Goal: Task Accomplishment & Management: Complete application form

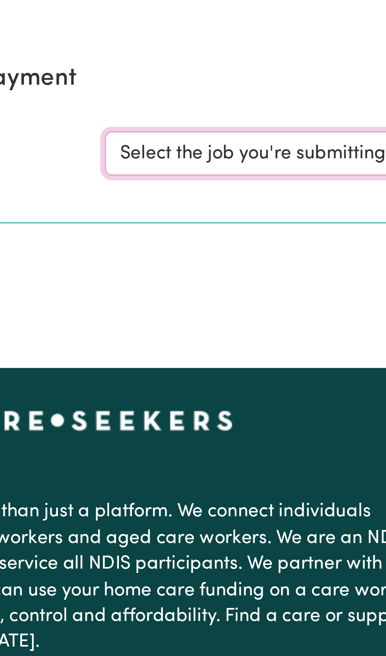
click at [246, 122] on select "Select the job you're submitting hours for... [[PERSON_NAME] ] [DEMOGRAPHIC_DAT…" at bounding box center [289, 122] width 183 height 15
select select "11981"
click at [198, 115] on select "Select the job you're submitting hours for... [[PERSON_NAME] ] [DEMOGRAPHIC_DAT…" at bounding box center [289, 122] width 183 height 15
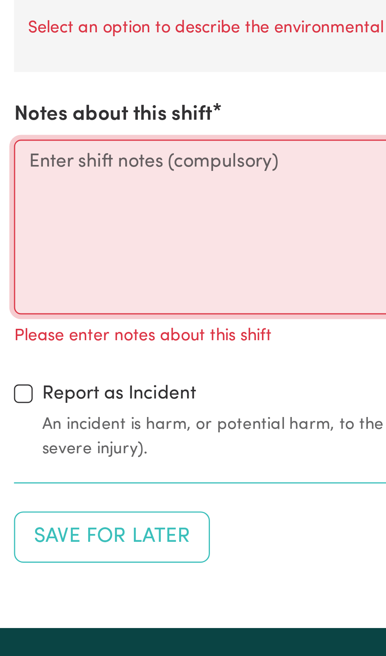
scroll to position [576, 0]
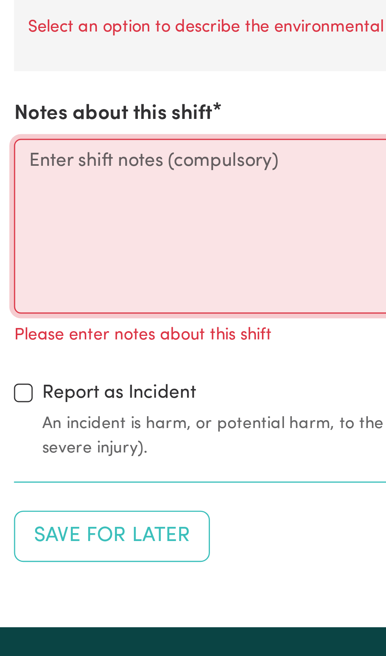
paste textarea "arrived at [PERSON_NAME]'s home [DATE][DATE] 10am. [PERSON_NAME] seemed well an…"
type textarea "arrived at [PERSON_NAME]'s home [DATE][DATE] 10am. [PERSON_NAME] seemed well an…"
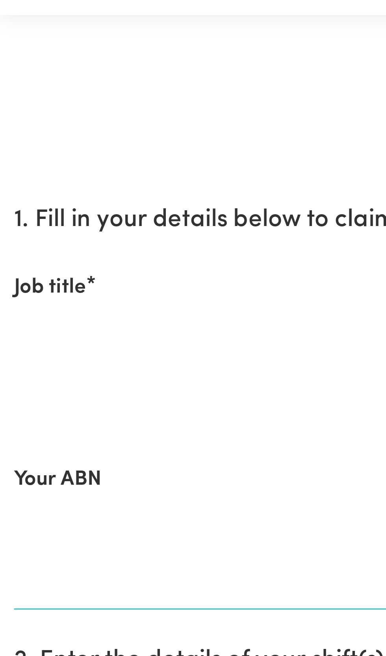
scroll to position [0, 0]
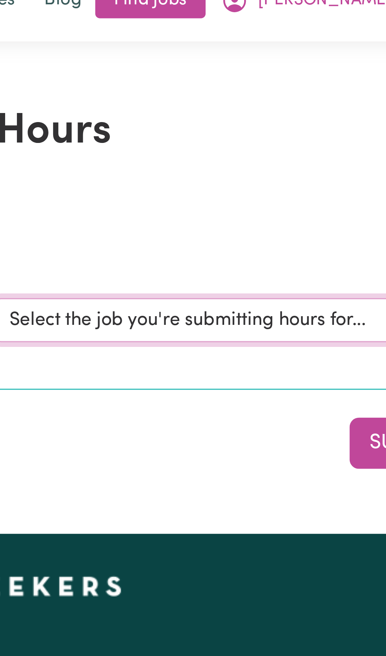
click at [272, 124] on select "Select the job you're submitting hours for... [[PERSON_NAME] ] [DEMOGRAPHIC_DAT…" at bounding box center [289, 122] width 183 height 15
select select "11981"
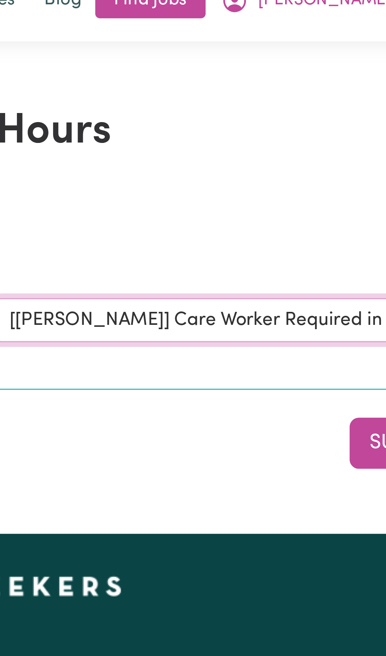
click at [198, 115] on select "Select the job you're submitting hours for... [[PERSON_NAME] ] [DEMOGRAPHIC_DAT…" at bounding box center [289, 122] width 183 height 15
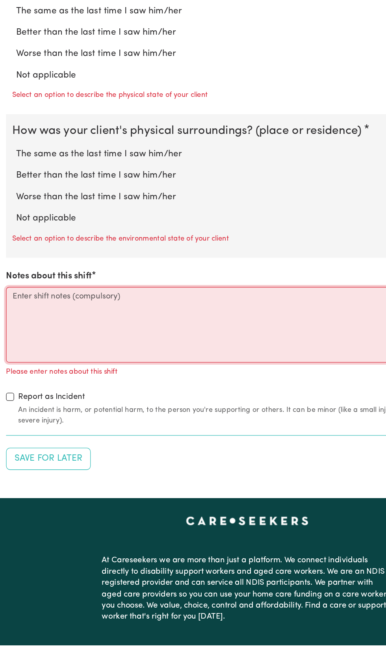
scroll to position [730, 0]
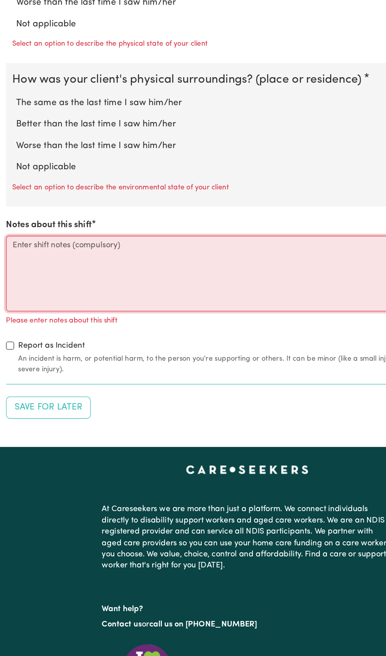
paste textarea "arrived at [PERSON_NAME]'s home [DATE][DATE] 10am. [PERSON_NAME] seemed well an…"
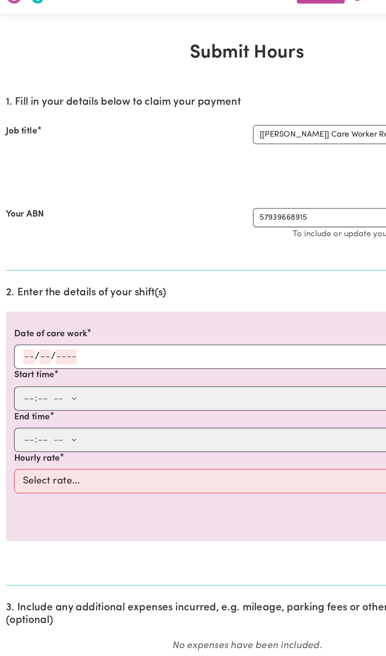
scroll to position [0, 0]
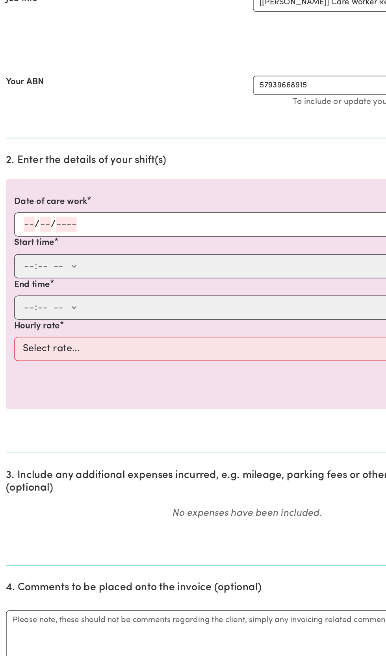
type textarea "arrived at [PERSON_NAME]'s home [DATE][DATE] 10am. [PERSON_NAME] seemed well an…"
click at [27, 299] on span "/" at bounding box center [29, 295] width 4 height 9
click at [41, 289] on div "/ /" at bounding box center [193, 295] width 364 height 19
click at [29, 296] on span "/" at bounding box center [29, 295] width 4 height 9
click at [53, 293] on input "number" at bounding box center [52, 296] width 16 height 12
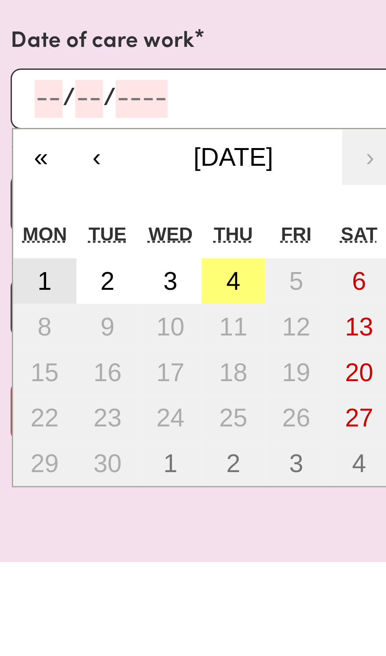
click at [24, 351] on abbr "1" at bounding box center [21, 352] width 4 height 9
type input "2025-09-01"
type input "1"
type input "9"
type input "2025"
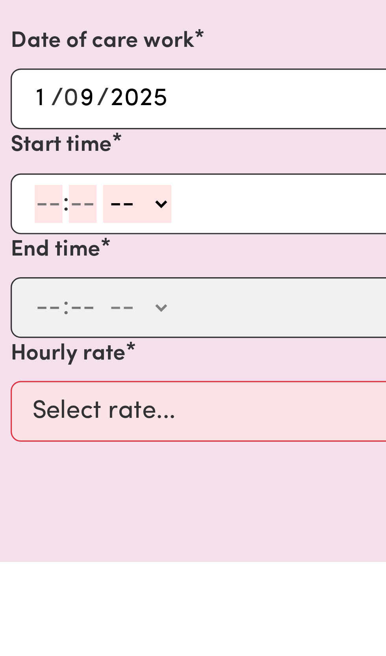
click at [24, 324] on input "number" at bounding box center [23, 328] width 9 height 12
type input "10"
type input "0"
click at [62, 327] on select "-- AM PM" at bounding box center [51, 328] width 21 height 12
select select "am"
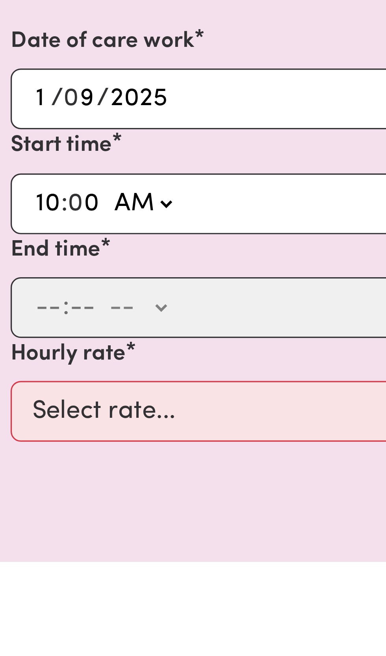
click at [41, 322] on select "-- AM PM" at bounding box center [51, 328] width 21 height 12
type input "10:00"
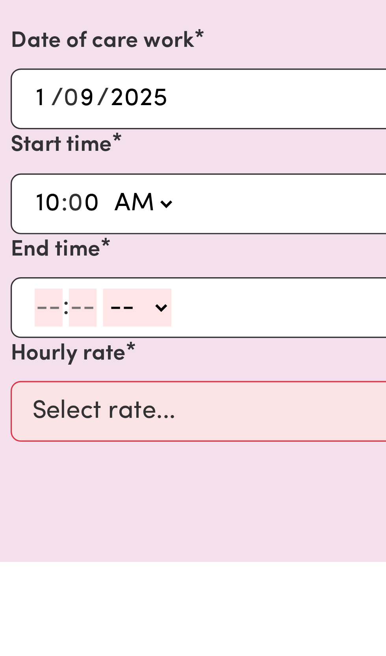
click at [25, 359] on input "number" at bounding box center [23, 361] width 9 height 12
type input "1"
click at [34, 359] on input "number" at bounding box center [30, 361] width 9 height 12
type input "0"
click at [59, 359] on select "-- AM PM" at bounding box center [48, 361] width 21 height 12
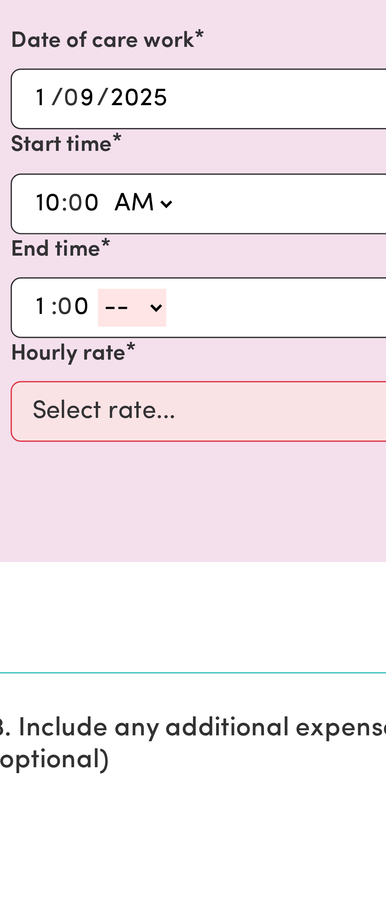
select select "pm"
click at [38, 355] on select "-- AM PM" at bounding box center [48, 361] width 21 height 12
type input "13:00"
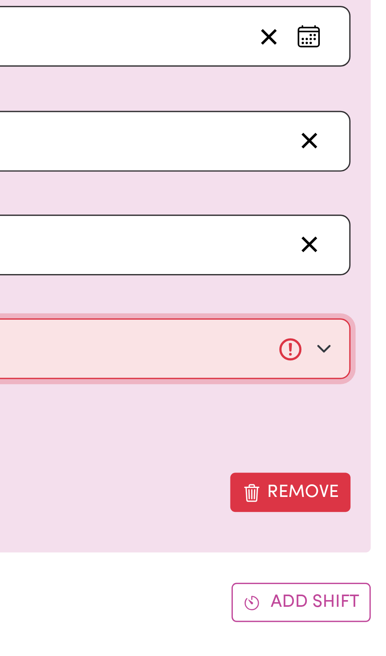
click at [361, 391] on select "Select rate... $50.00 (Weekday)" at bounding box center [193, 393] width 364 height 19
select select "50-Weekday"
click at [11, 384] on select "Select rate... $50.00 (Weekday)" at bounding box center [193, 393] width 364 height 19
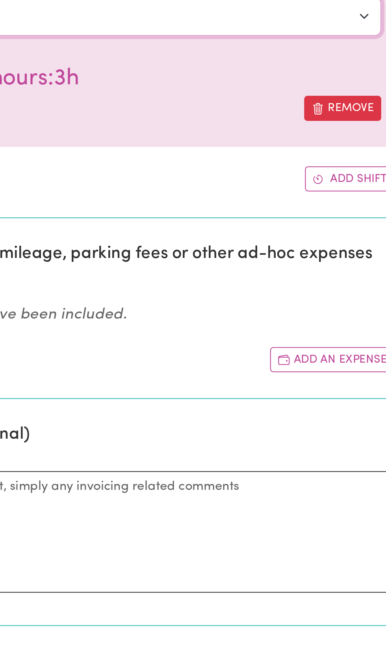
scroll to position [239, 0]
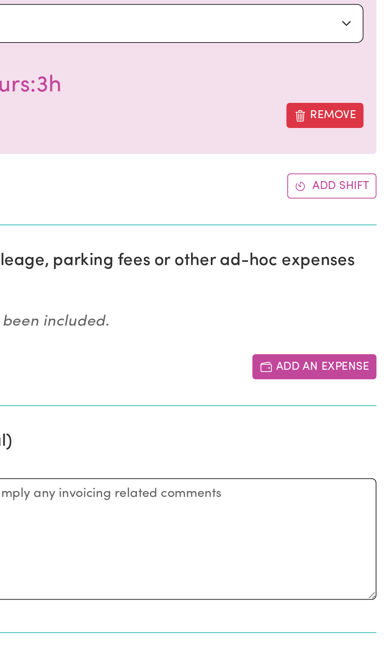
click at [342, 316] on button "Add an expense" at bounding box center [351, 321] width 60 height 12
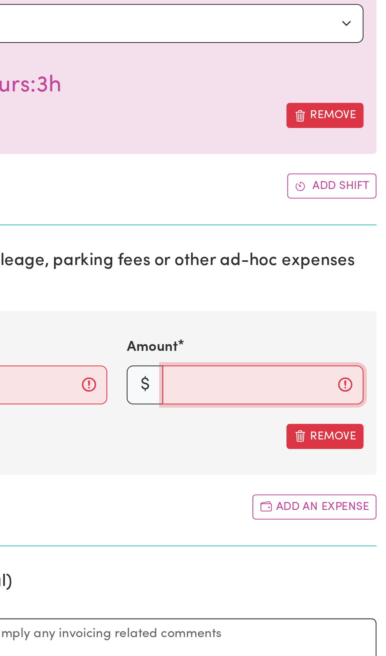
click at [290, 328] on input "Amount" at bounding box center [326, 329] width 98 height 19
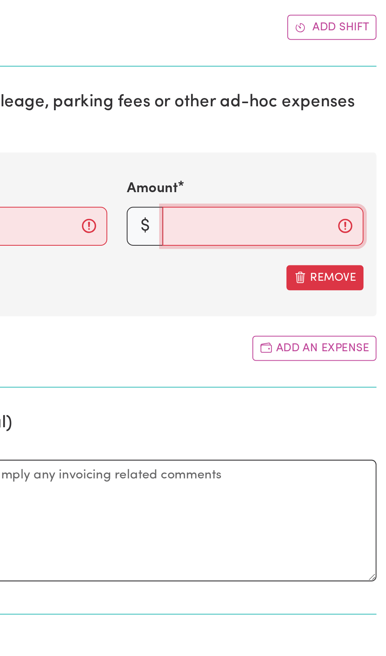
scroll to position [239, 0]
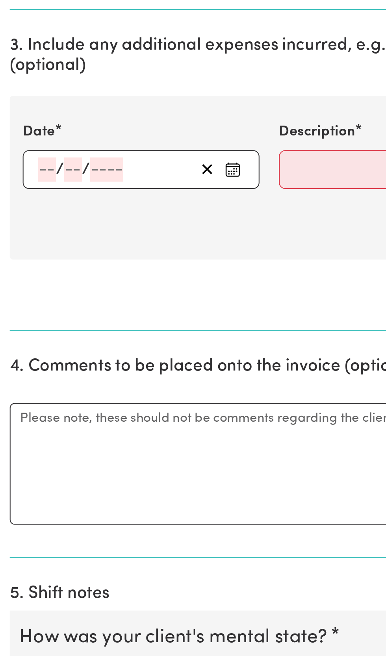
type input "12.75"
click at [23, 330] on input "number" at bounding box center [23, 330] width 9 height 12
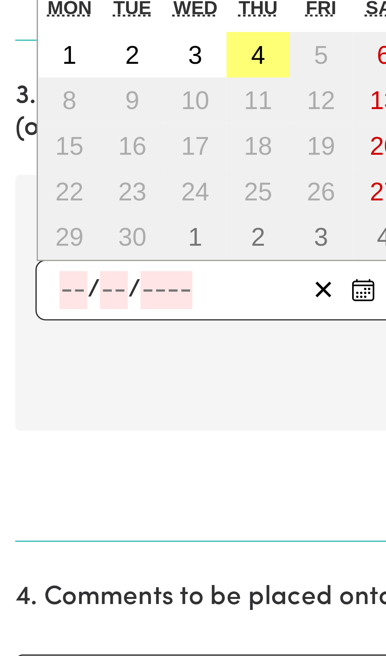
scroll to position [239, 0]
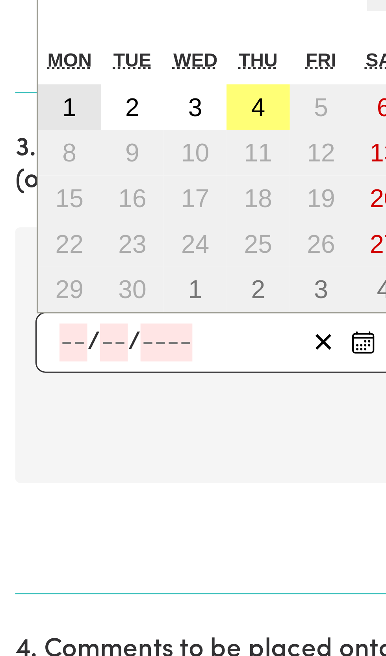
click at [24, 257] on button "1" at bounding box center [22, 256] width 20 height 14
type input "2025-09-01"
type input "1"
type input "9"
type input "2025"
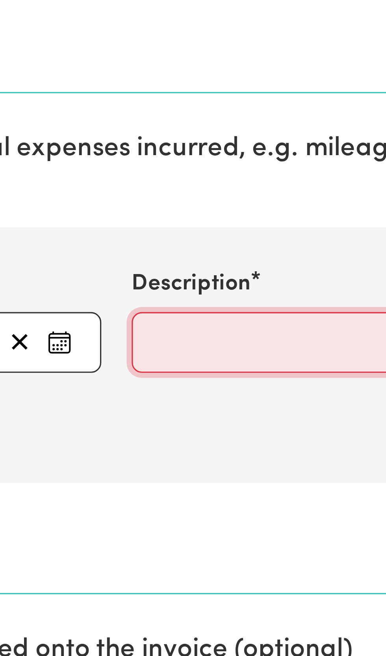
click at [145, 325] on input "Description" at bounding box center [192, 329] width 115 height 19
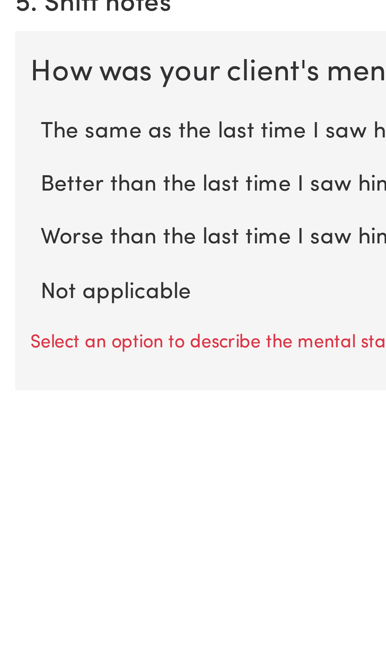
type input "Mileage West Pymble-Macquarie-North Ryde return"
click at [72, 573] on label "The same as the last time I saw him/her" at bounding box center [193, 575] width 361 height 10
click at [13, 570] on input "The same as the last time I saw him/her" at bounding box center [12, 570] width 0 height 0
radio input "true"
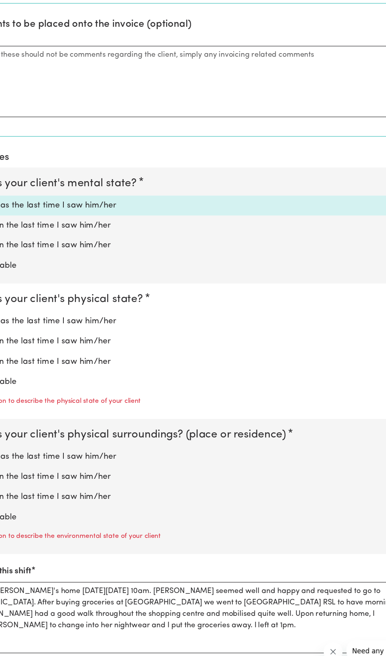
scroll to position [571, 0]
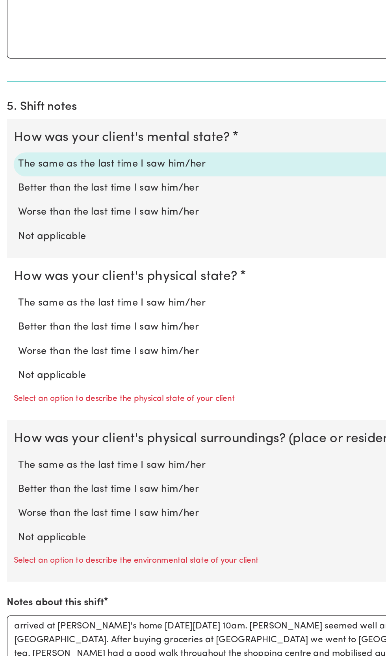
click at [141, 338] on label "The same as the last time I saw him/her" at bounding box center [193, 340] width 361 height 10
click at [13, 335] on input "The same as the last time I saw him/her" at bounding box center [12, 334] width 0 height 0
radio input "true"
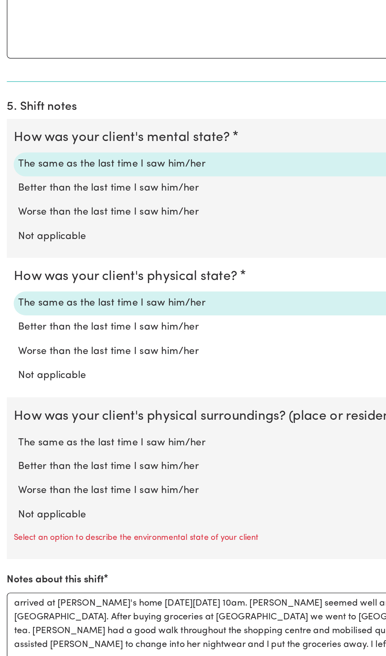
click at [141, 435] on label "The same as the last time I saw him/her" at bounding box center [193, 436] width 361 height 10
click at [13, 431] on input "The same as the last time I saw him/her" at bounding box center [12, 431] width 0 height 0
radio input "true"
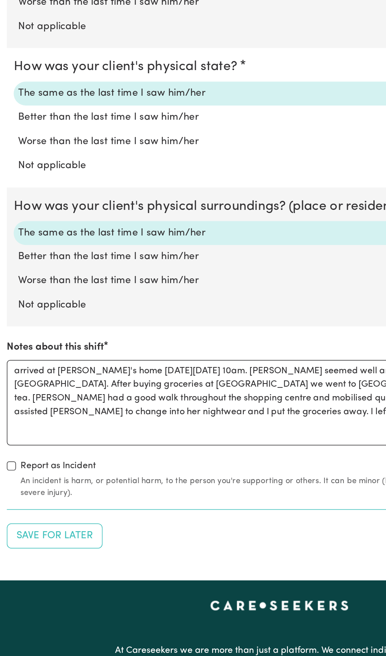
scroll to position [838, 0]
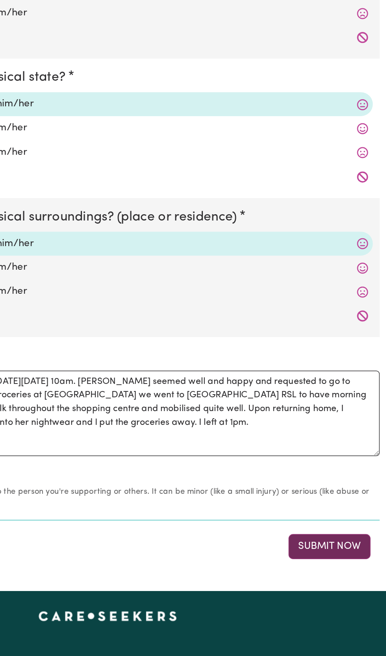
click at [341, 380] on button "Submit Now" at bounding box center [346, 377] width 57 height 17
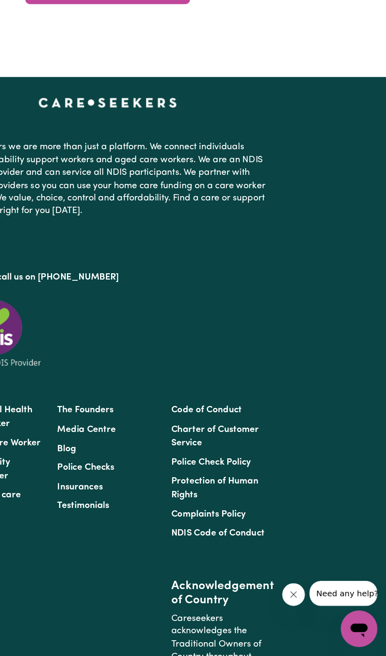
scroll to position [0, 0]
